Goal: Transaction & Acquisition: Subscribe to service/newsletter

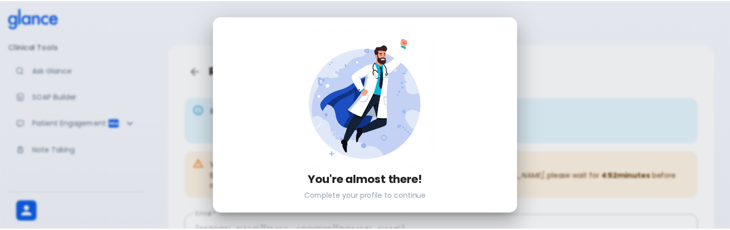
scroll to position [165, 0]
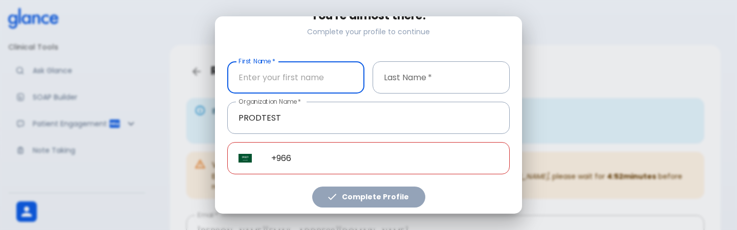
click at [298, 71] on input "First Name   *" at bounding box center [295, 77] width 137 height 32
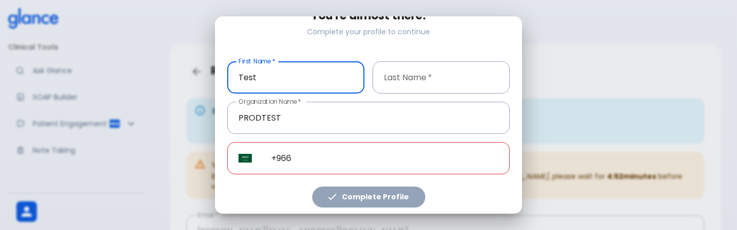
type input "Test"
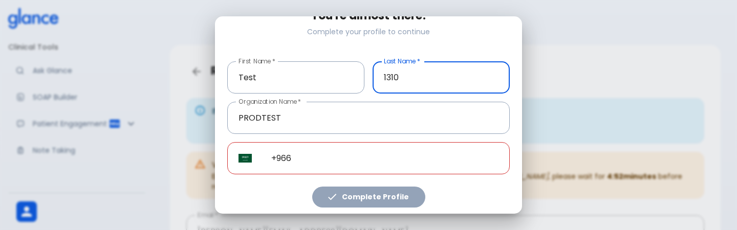
type input "1310"
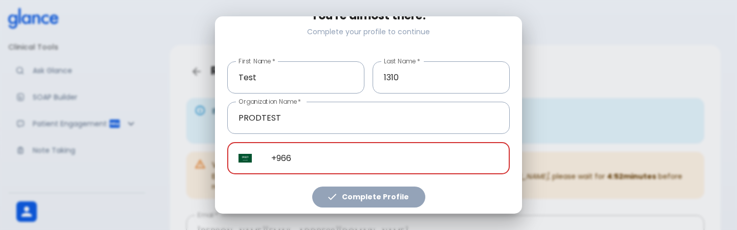
click at [317, 158] on input "+966" at bounding box center [385, 158] width 250 height 32
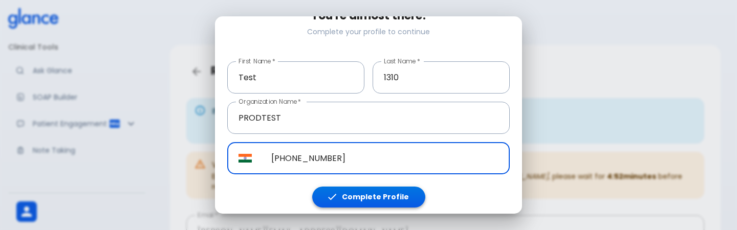
type input "+91 96069 26484"
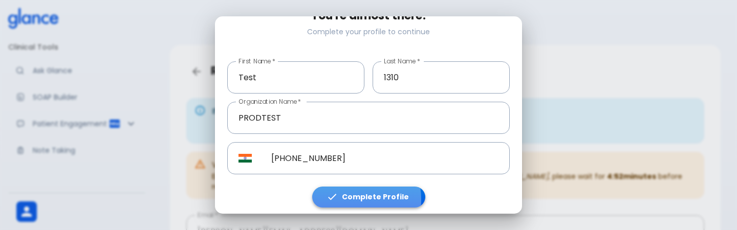
click at [334, 196] on icon "button" at bounding box center [332, 196] width 11 height 11
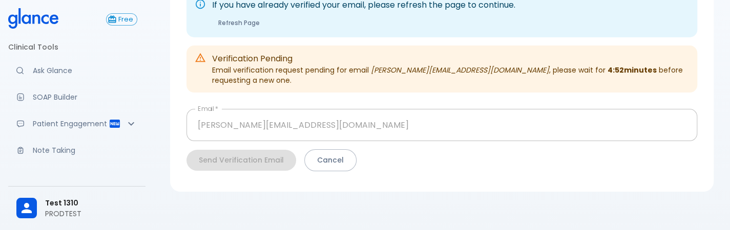
scroll to position [113, 0]
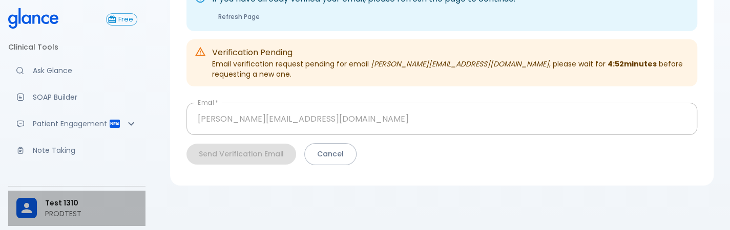
click at [62, 212] on p "PRODTEST" at bounding box center [91, 214] width 92 height 10
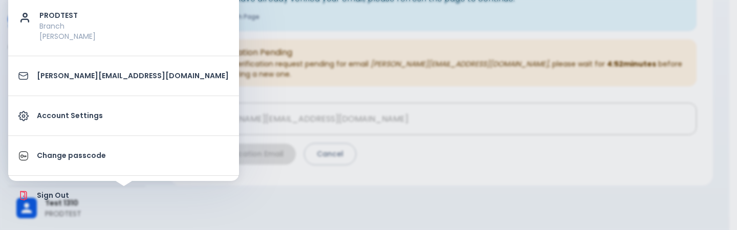
drag, startPoint x: 91, startPoint y: 133, endPoint x: 101, endPoint y: 120, distance: 16.3
click at [101, 120] on ul "PRODTEST Branch Al Khafjī deepashree+1310prod@glance.care Account Settings Chan…" at bounding box center [123, 106] width 231 height 220
click at [116, 115] on p "Account Settings" at bounding box center [133, 116] width 192 height 11
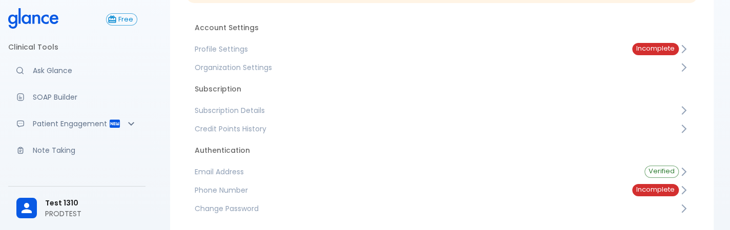
scroll to position [170, 0]
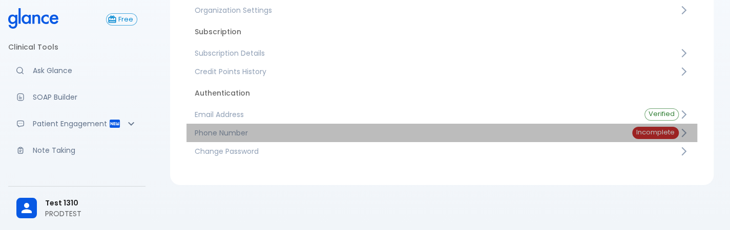
click at [290, 135] on span "Phone Number" at bounding box center [405, 133] width 421 height 10
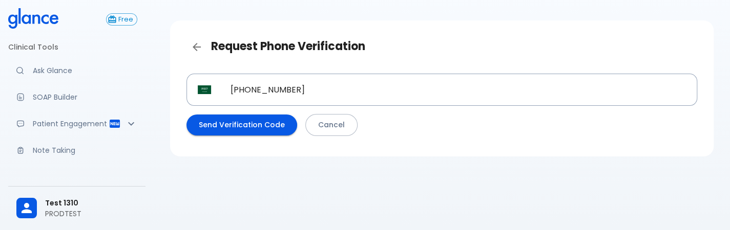
scroll to position [25, 0]
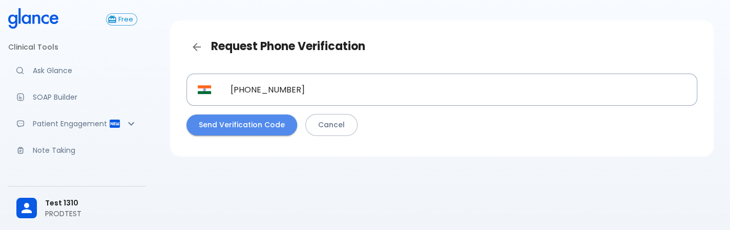
drag, startPoint x: 250, startPoint y: 135, endPoint x: 264, endPoint y: 116, distance: 23.0
click at [264, 116] on button "Send Verification Code" at bounding box center [241, 125] width 111 height 21
click at [264, 116] on div "​ +91 96069 26484 ​ Send Verification Code Cancel" at bounding box center [441, 105] width 510 height 62
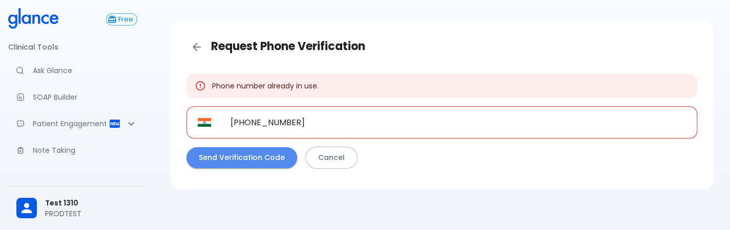
click at [246, 155] on button "Send Verification Code" at bounding box center [241, 157] width 111 height 21
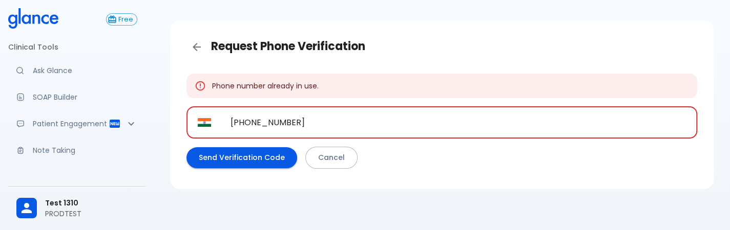
click at [310, 126] on input "+91 96069 26484" at bounding box center [458, 123] width 478 height 32
paste input "44 7367 211583"
type input "+44 7367 211583"
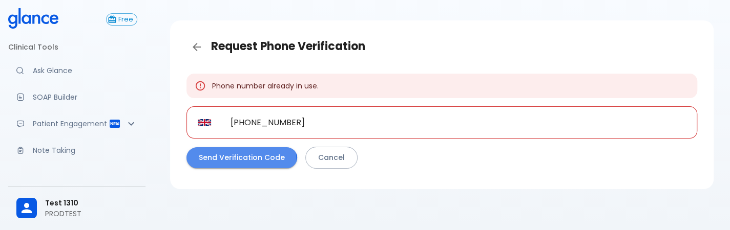
click at [240, 162] on button "Send Verification Code" at bounding box center [241, 157] width 111 height 21
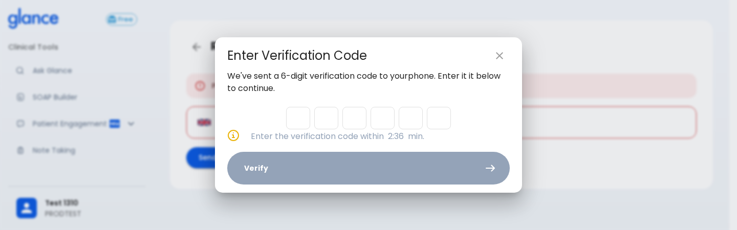
type input "5"
type input "6"
type input "2"
type input "4"
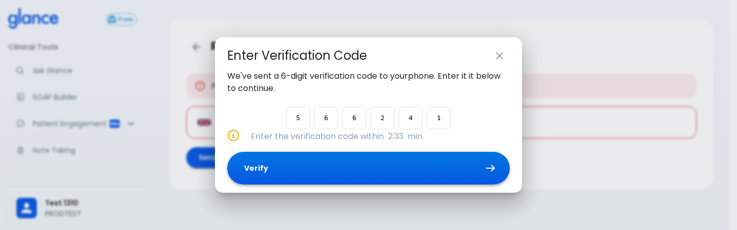
type input "1"
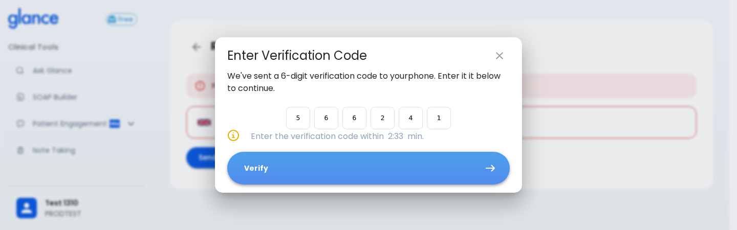
click at [418, 159] on button "Verify" at bounding box center [368, 168] width 283 height 33
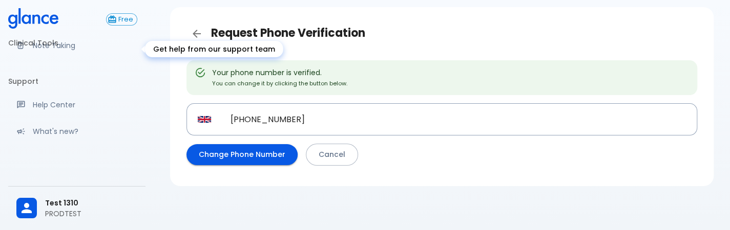
scroll to position [183, 0]
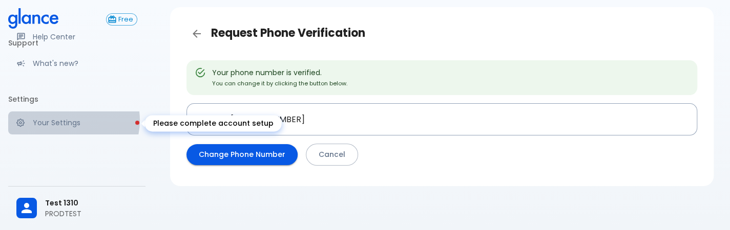
click at [68, 120] on p "Your Settings" at bounding box center [85, 123] width 104 height 10
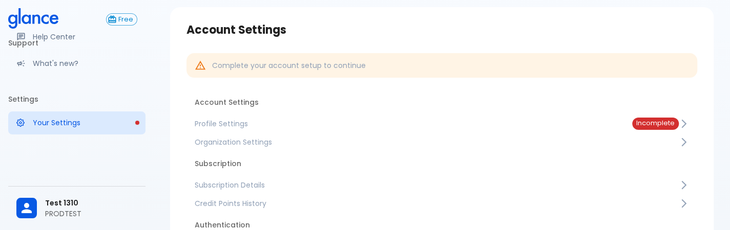
click at [300, 124] on span "Profile Settings" at bounding box center [405, 124] width 421 height 10
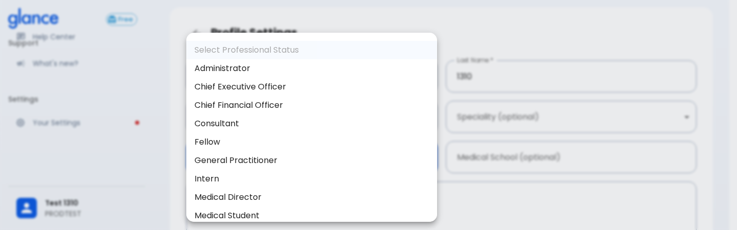
click at [283, 161] on body "↧ pull to refresh ↧ Free Clinical Tools Ask Glance SOAP Builder Patient Engagem…" at bounding box center [368, 166] width 737 height 409
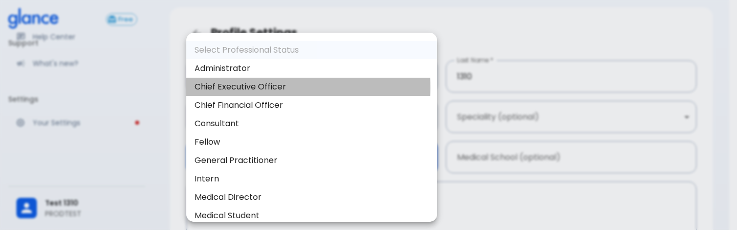
click at [272, 88] on li "Chief Executive Officer" at bounding box center [311, 87] width 251 height 18
type input "chief_executive_officer"
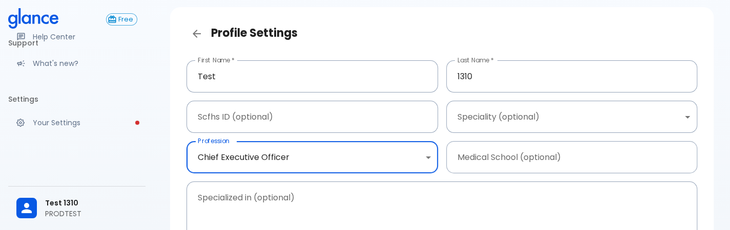
scroll to position [177, 0]
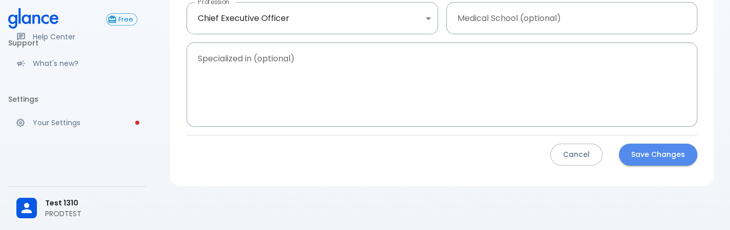
click at [664, 151] on button "Save Changes" at bounding box center [658, 155] width 78 height 22
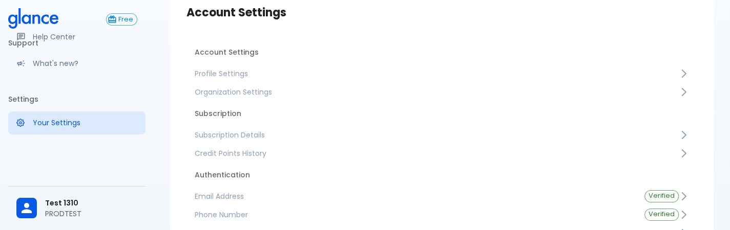
scroll to position [51, 0]
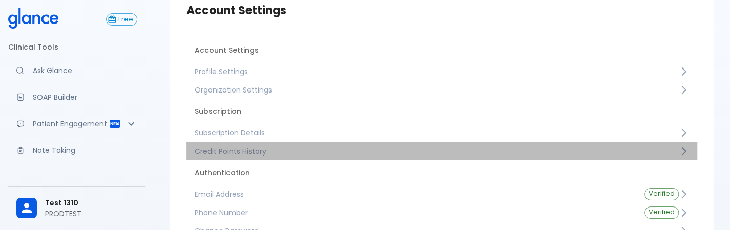
click at [259, 147] on span "Credit Points History" at bounding box center [437, 151] width 484 height 10
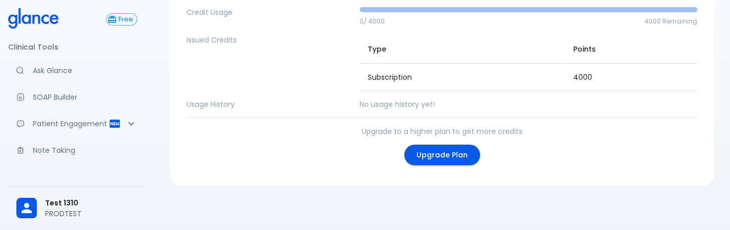
scroll to position [91, 0]
click at [431, 157] on link "Upgrade Plan" at bounding box center [442, 155] width 76 height 21
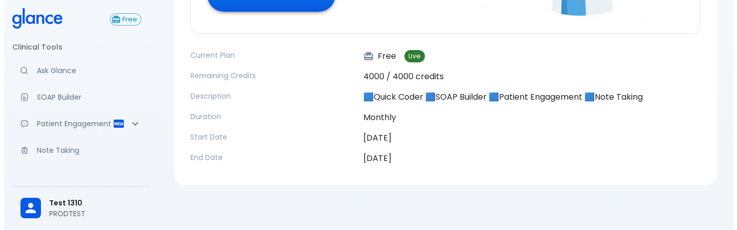
scroll to position [188, 0]
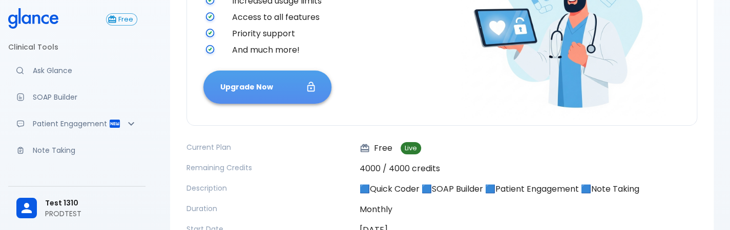
click at [280, 88] on button "Upgrade Now" at bounding box center [267, 87] width 128 height 33
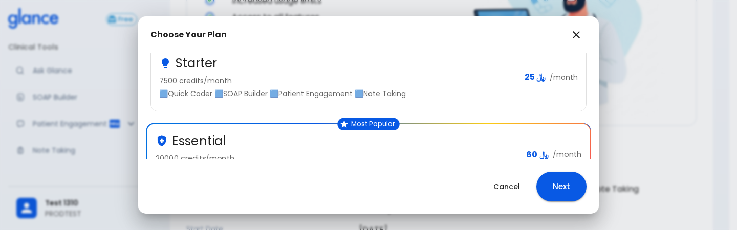
scroll to position [128, 0]
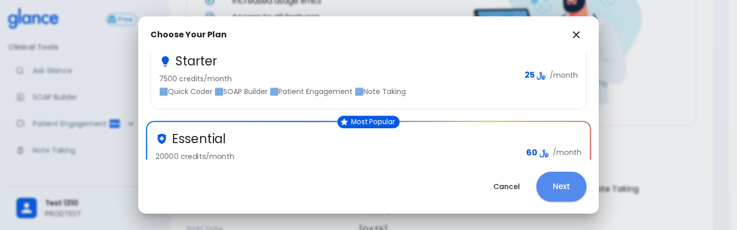
click at [560, 178] on button "Next" at bounding box center [562, 187] width 50 height 30
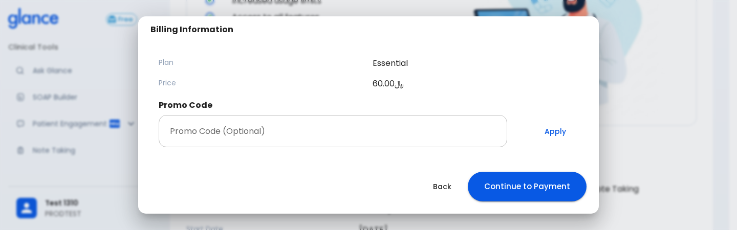
drag, startPoint x: 470, startPoint y: 149, endPoint x: 457, endPoint y: 131, distance: 22.4
click at [457, 131] on div "Contact Information Test 1310 deepashree+1310prod@glance.care +91 96069 26484 B…" at bounding box center [369, 35] width 436 height 241
click at [457, 131] on input "Promo Code (Optional)" at bounding box center [333, 131] width 349 height 32
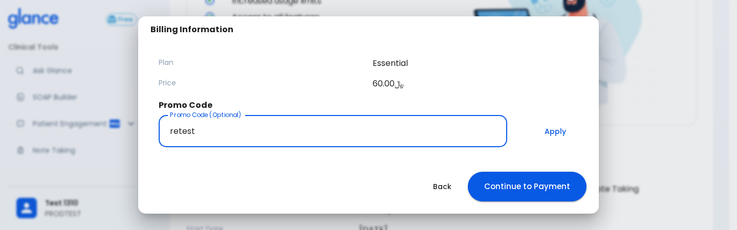
type input "retest"
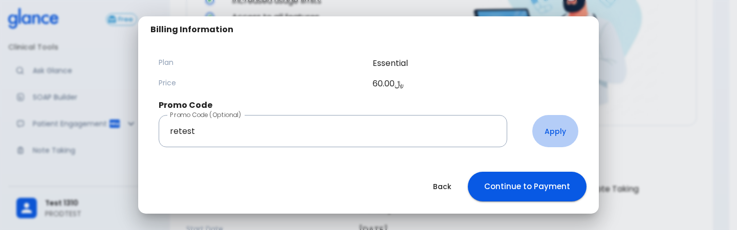
click at [548, 136] on button "Apply" at bounding box center [556, 131] width 46 height 32
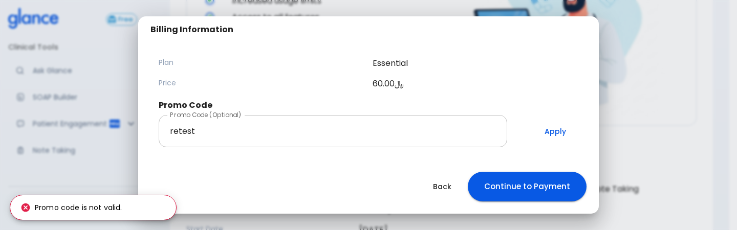
scroll to position [134, 0]
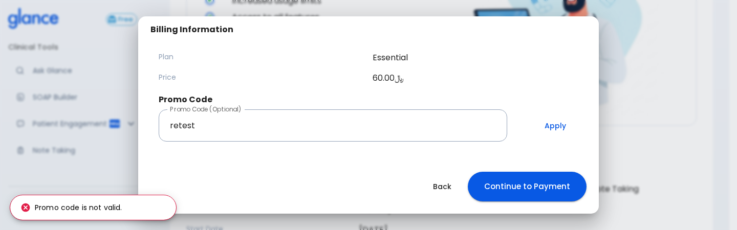
click at [521, 183] on button "Continue to Payment" at bounding box center [527, 187] width 119 height 30
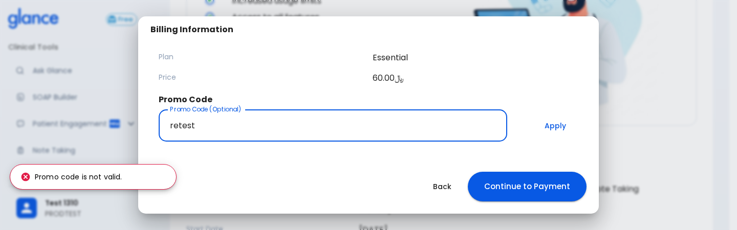
click at [378, 141] on input "retest" at bounding box center [333, 126] width 349 height 32
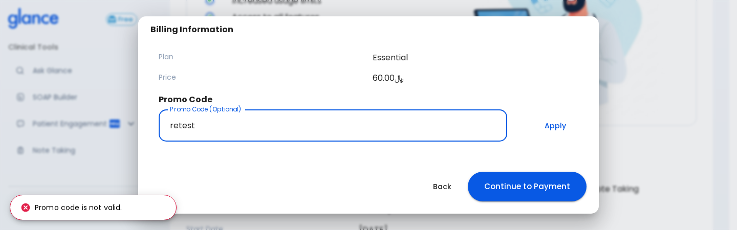
click at [378, 141] on input "retest" at bounding box center [333, 126] width 349 height 32
click at [378, 141] on input "Promo Code (Optional)" at bounding box center [333, 126] width 349 height 32
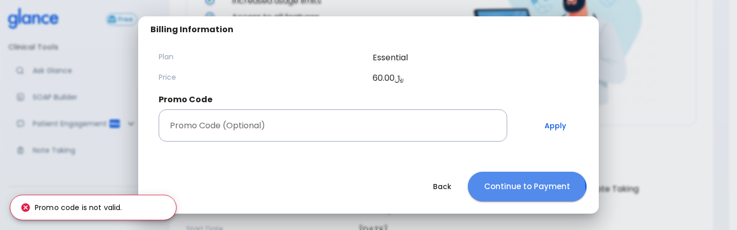
click at [504, 192] on button "Continue to Payment" at bounding box center [527, 187] width 119 height 30
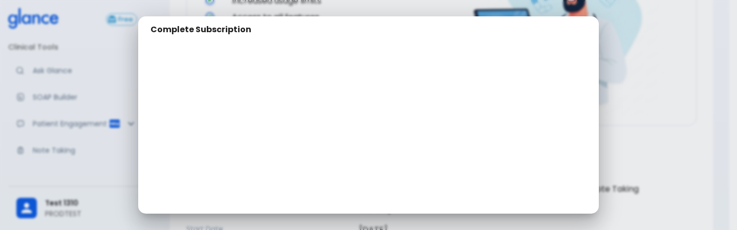
scroll to position [162, 0]
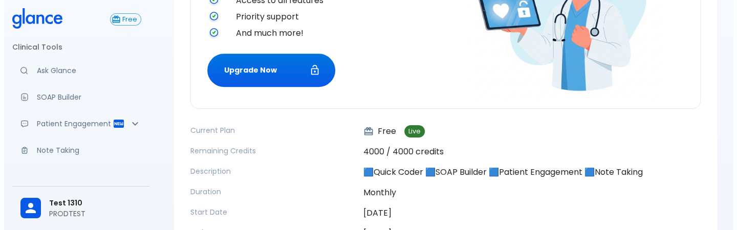
scroll to position [206, 0]
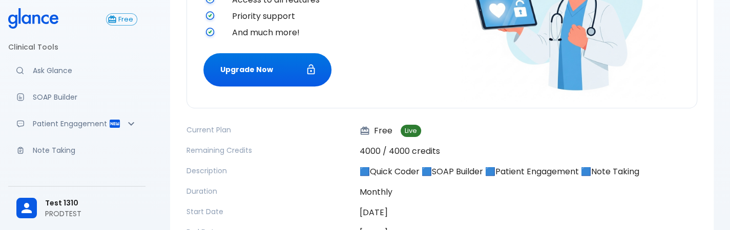
click at [247, 89] on div "Unlock More Care! Upgrade your plan to enjoy unlimited access to all features. …" at bounding box center [441, 0] width 477 height 207
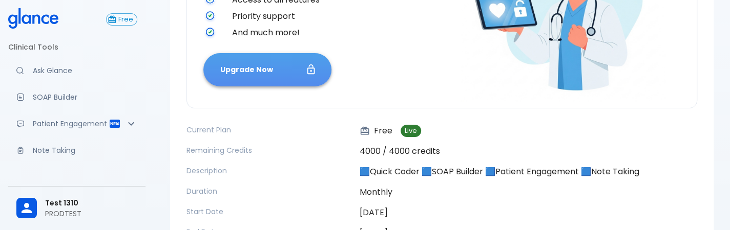
click at [264, 66] on button "Upgrade Now" at bounding box center [267, 69] width 128 height 33
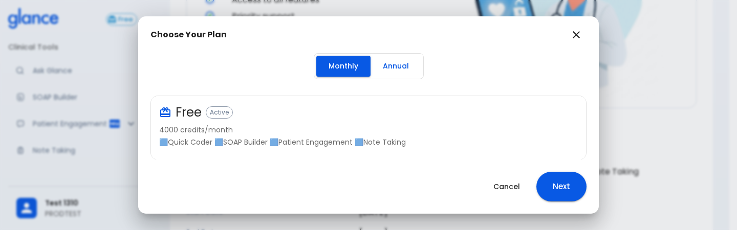
scroll to position [193, 0]
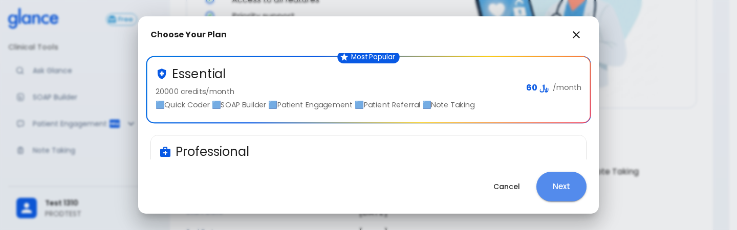
click at [558, 189] on button "Next" at bounding box center [562, 187] width 50 height 30
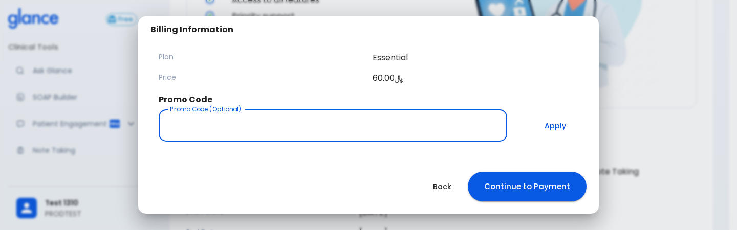
click at [371, 122] on input "Promo Code (Optional)" at bounding box center [333, 126] width 349 height 32
type input "0"
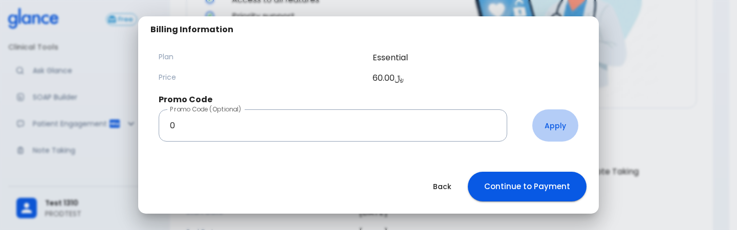
click at [558, 117] on button "Apply" at bounding box center [556, 126] width 46 height 32
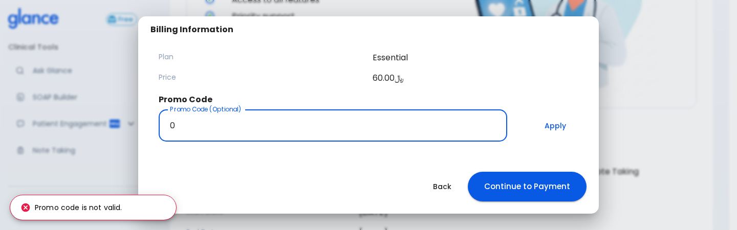
click at [382, 122] on input "0" at bounding box center [333, 126] width 349 height 32
type input "8"
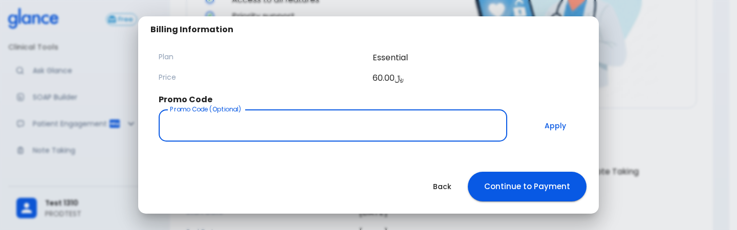
type input "8"
type input "*"
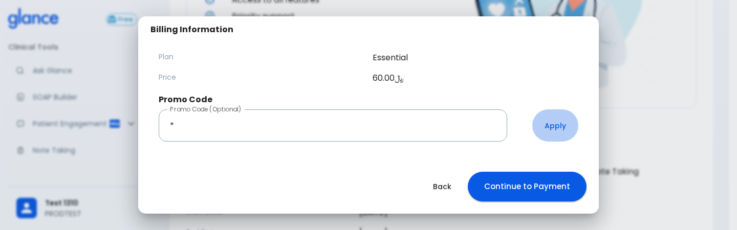
click at [555, 116] on button "Apply" at bounding box center [556, 126] width 46 height 32
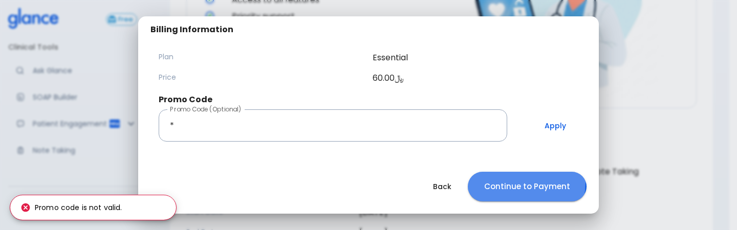
click at [508, 183] on button "Continue to Payment" at bounding box center [527, 187] width 119 height 30
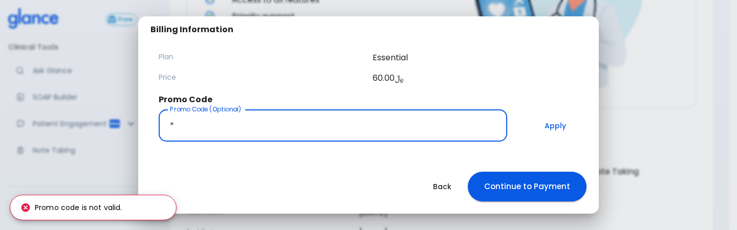
click at [458, 120] on input "*" at bounding box center [333, 126] width 349 height 32
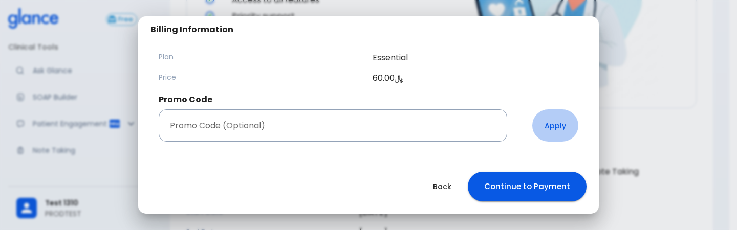
click at [545, 134] on button "Apply" at bounding box center [556, 126] width 46 height 32
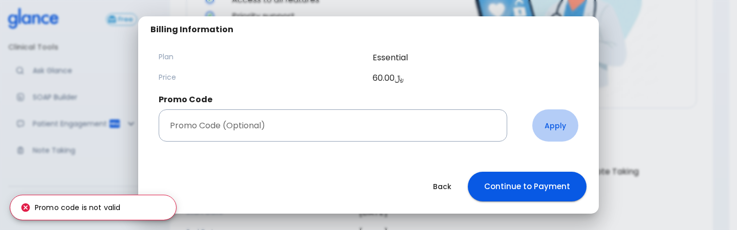
click at [549, 132] on button "Apply" at bounding box center [556, 126] width 46 height 32
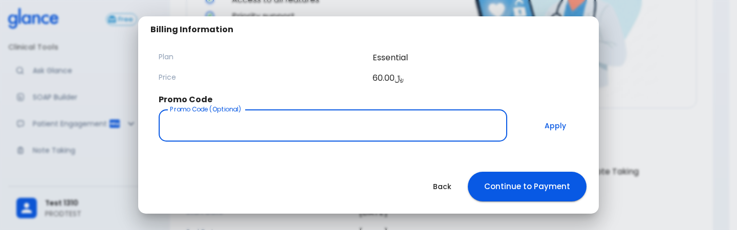
click at [372, 122] on input "Promo Code (Optional)" at bounding box center [333, 126] width 349 height 32
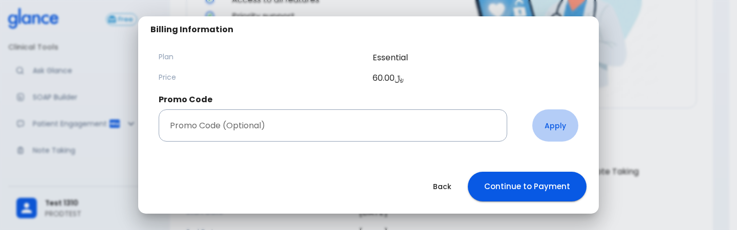
click at [546, 121] on button "Apply" at bounding box center [556, 126] width 46 height 32
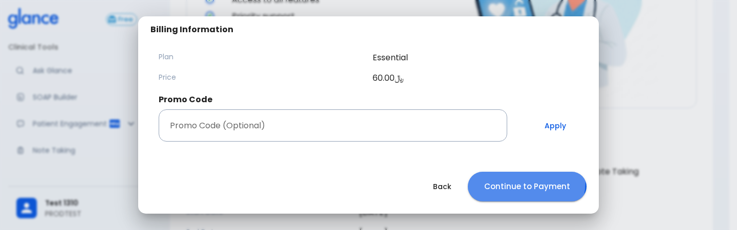
click at [506, 181] on button "Continue to Payment" at bounding box center [527, 187] width 119 height 30
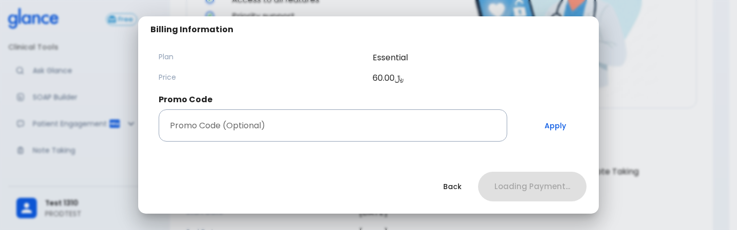
click at [506, 181] on div "Back Loading Payment..." at bounding box center [368, 187] width 461 height 54
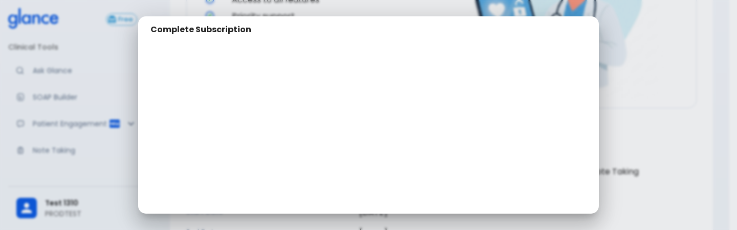
scroll to position [273, 0]
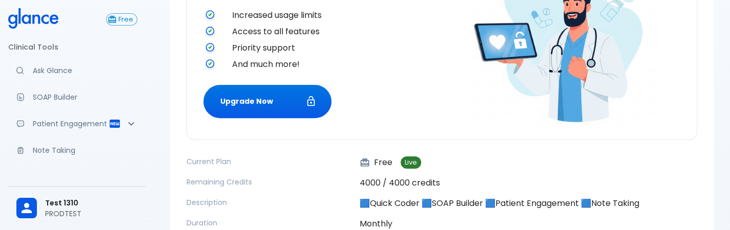
scroll to position [175, 0]
